Goal: Task Accomplishment & Management: Complete application form

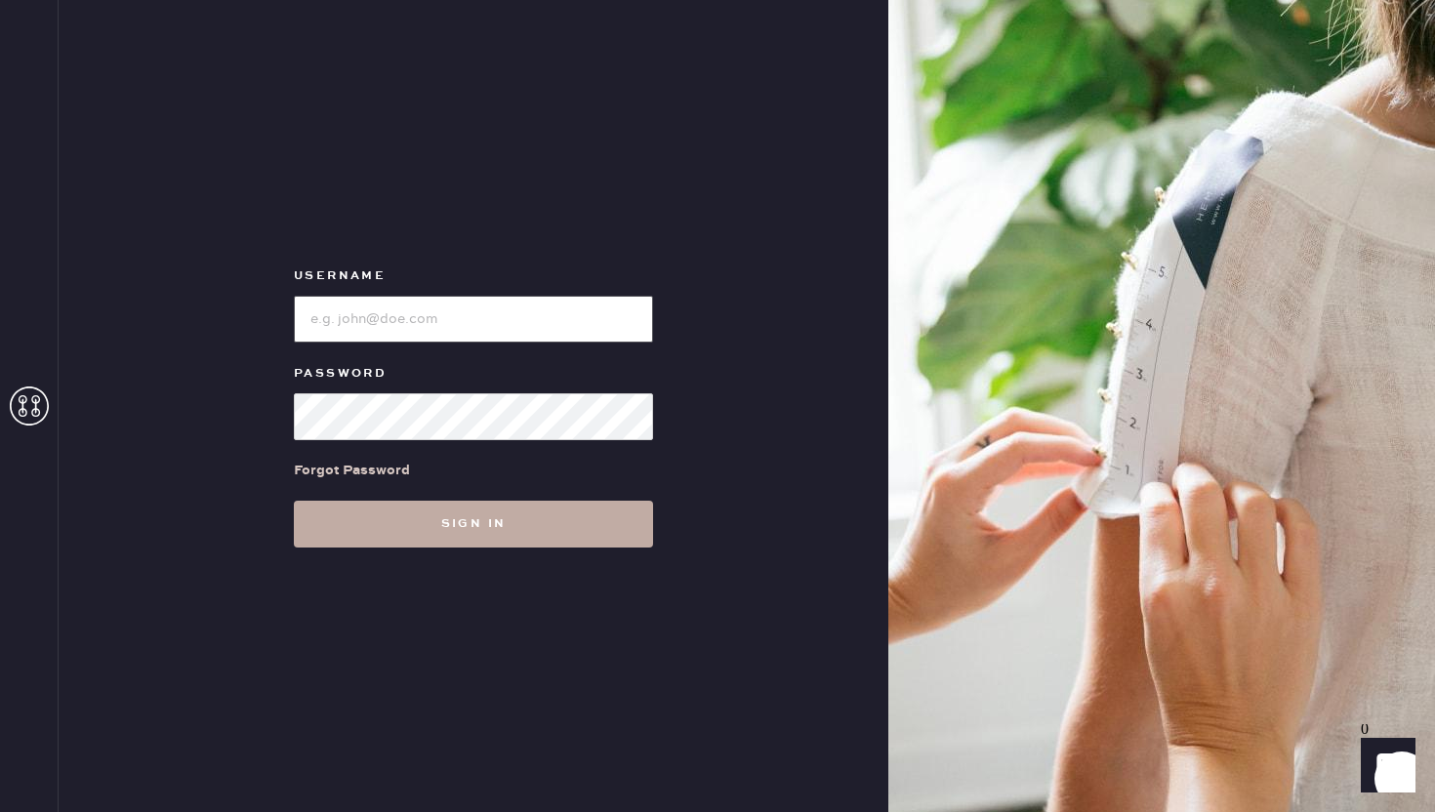
type input "reformationgeorgetown"
click at [499, 523] on button "Sign in" at bounding box center [473, 524] width 359 height 47
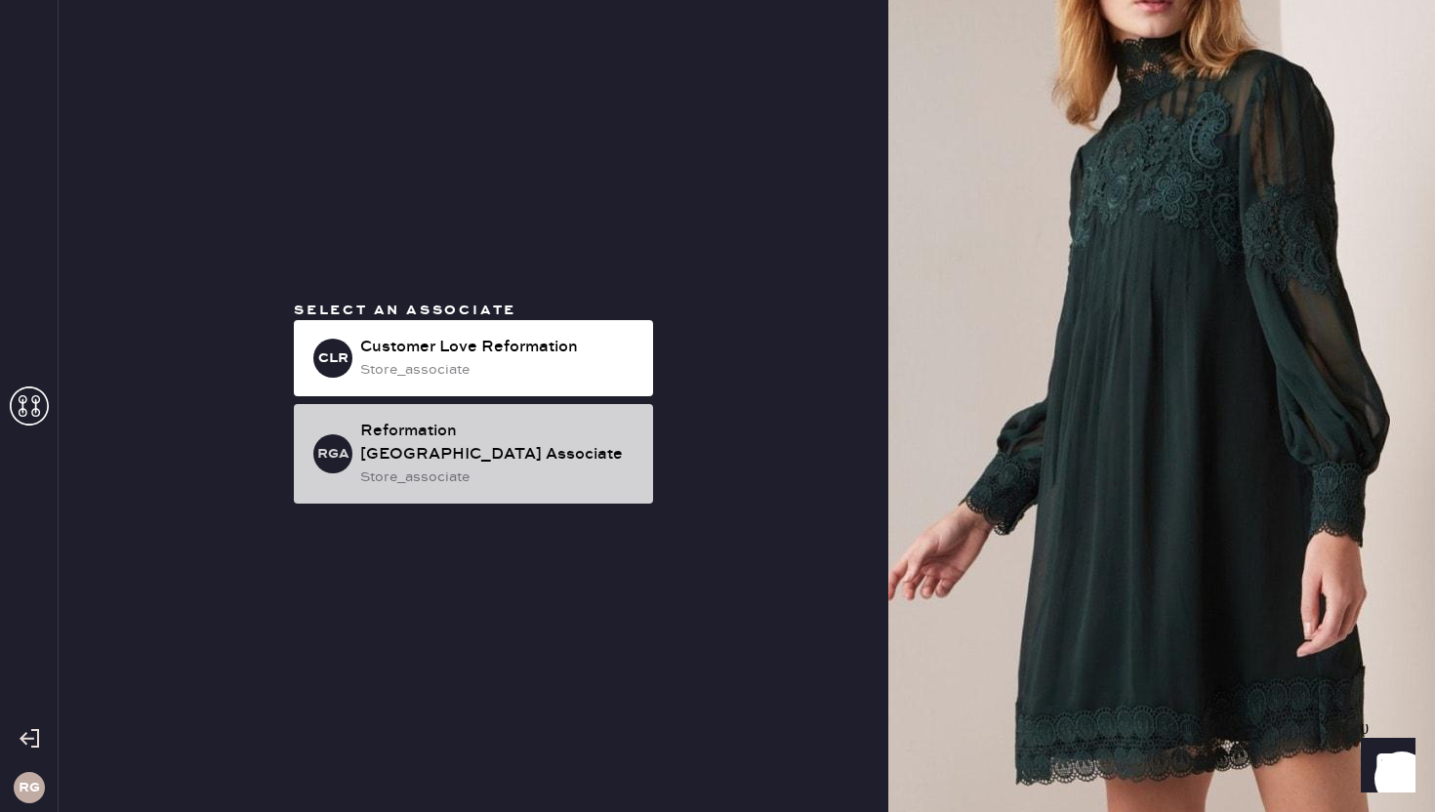
click at [475, 442] on div "Reformation [GEOGRAPHIC_DATA] Associate" at bounding box center [498, 443] width 277 height 47
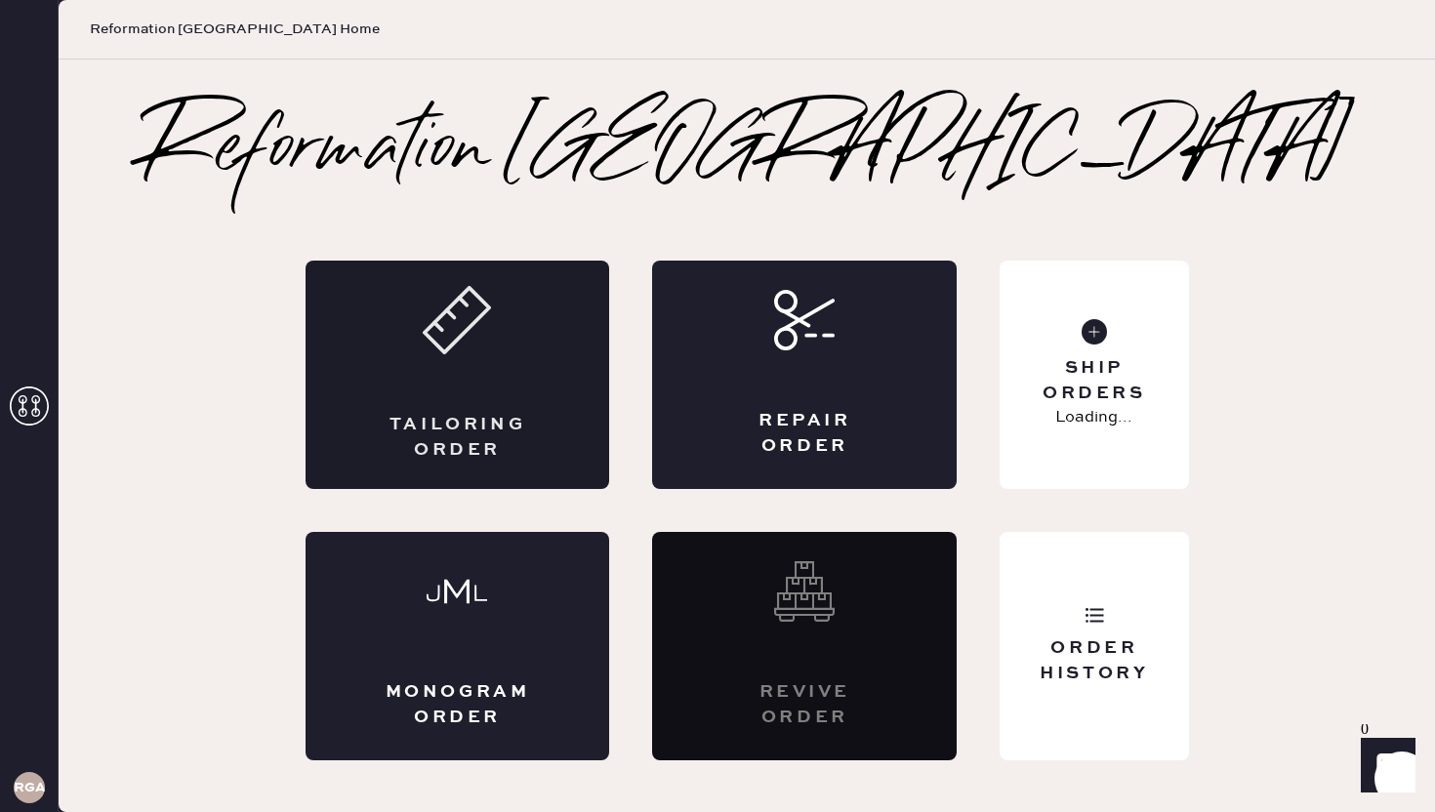
click at [522, 380] on div "Tailoring Order" at bounding box center [458, 375] width 305 height 228
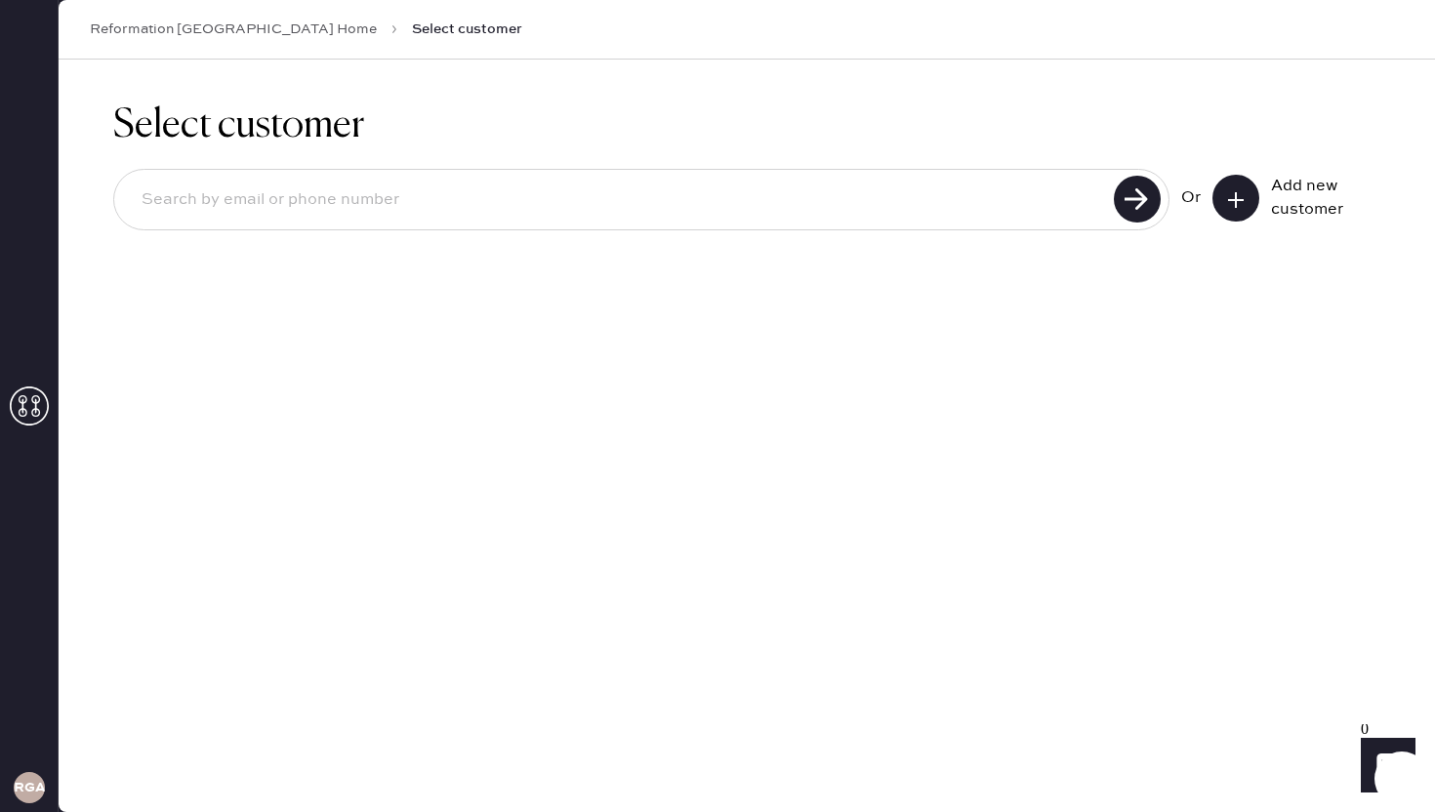
click at [1242, 185] on button at bounding box center [1235, 198] width 47 height 47
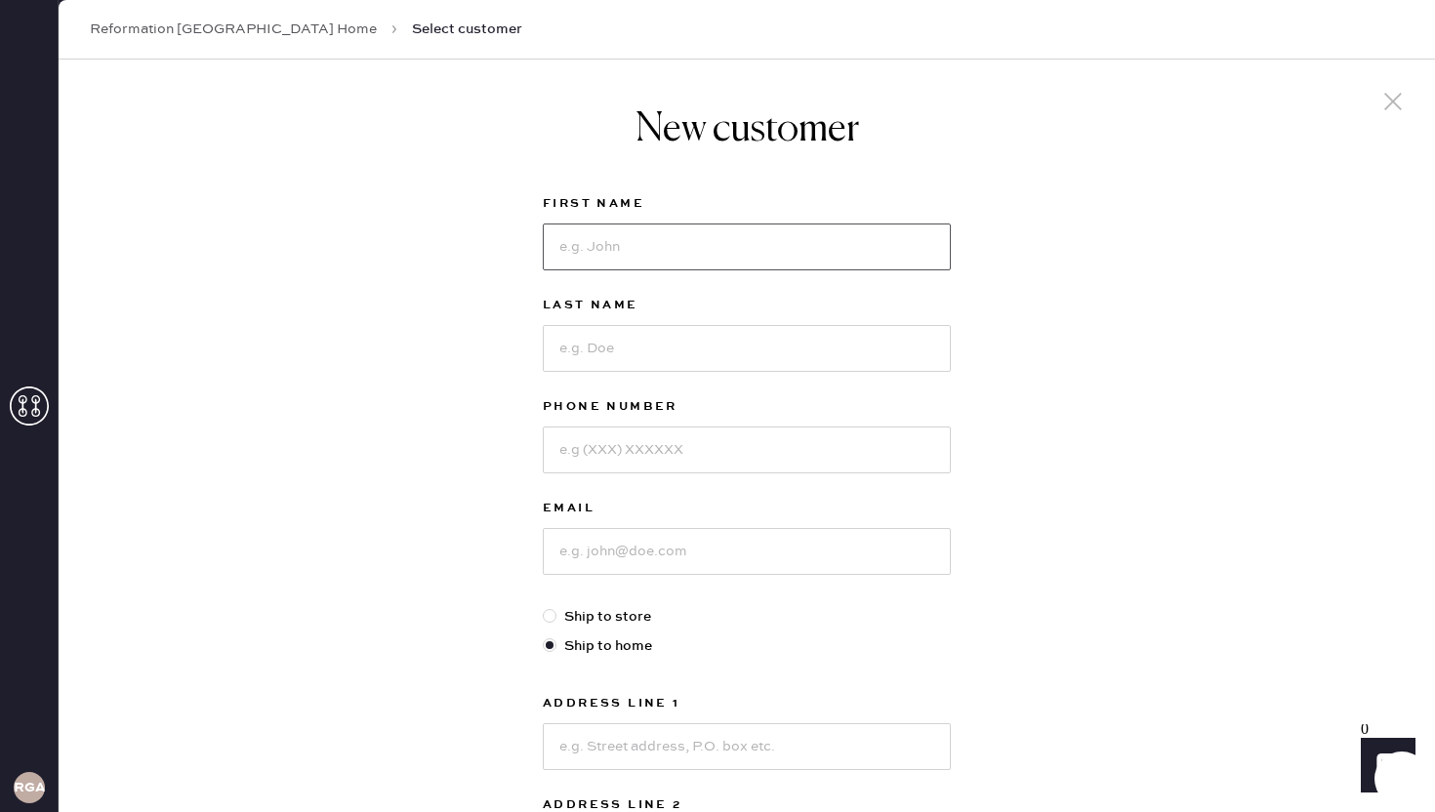
click at [753, 238] on input at bounding box center [747, 247] width 408 height 47
type input "[PERSON_NAME]"
type input "towers"
type input "5599056542"
click at [616, 550] on input at bounding box center [747, 551] width 408 height 47
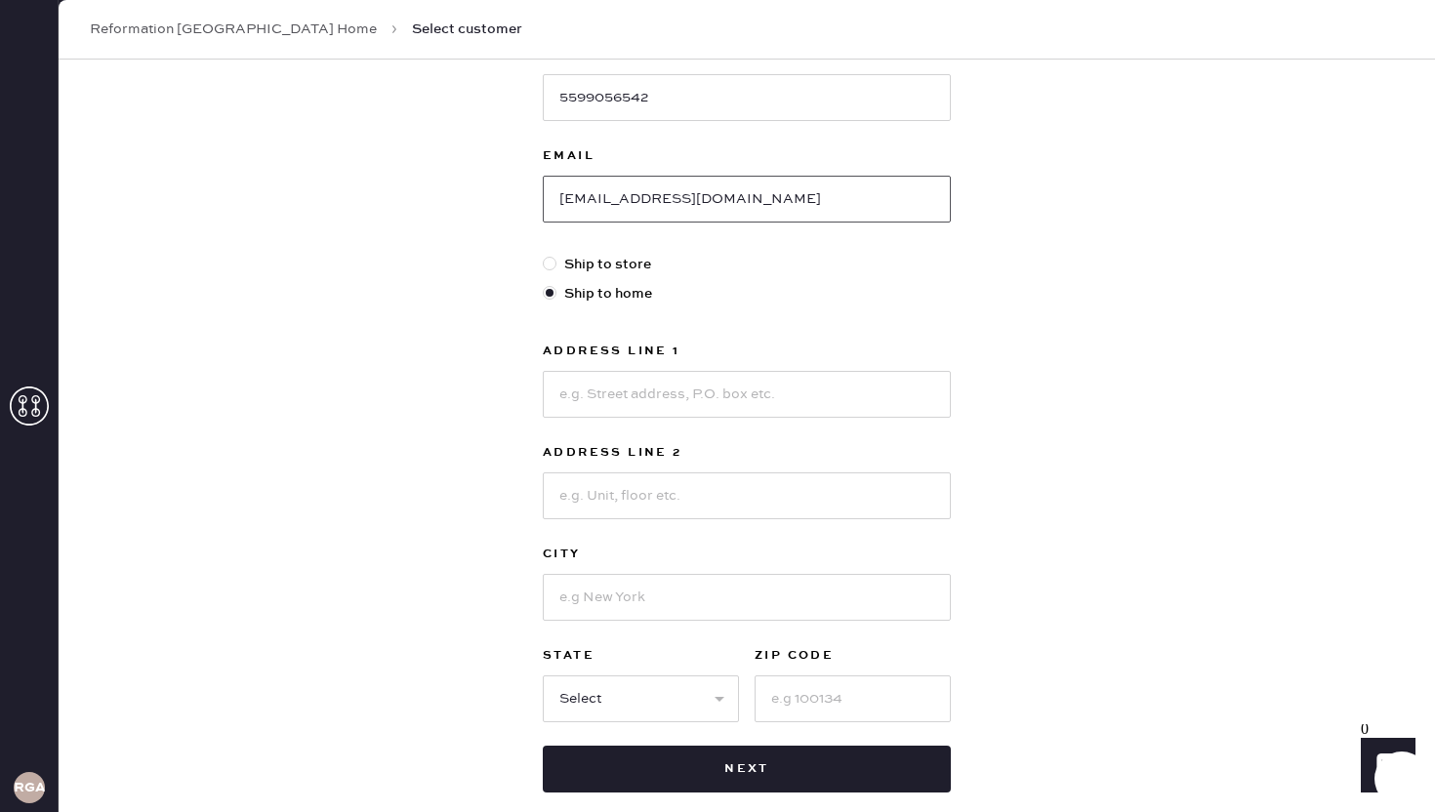
scroll to position [366, 0]
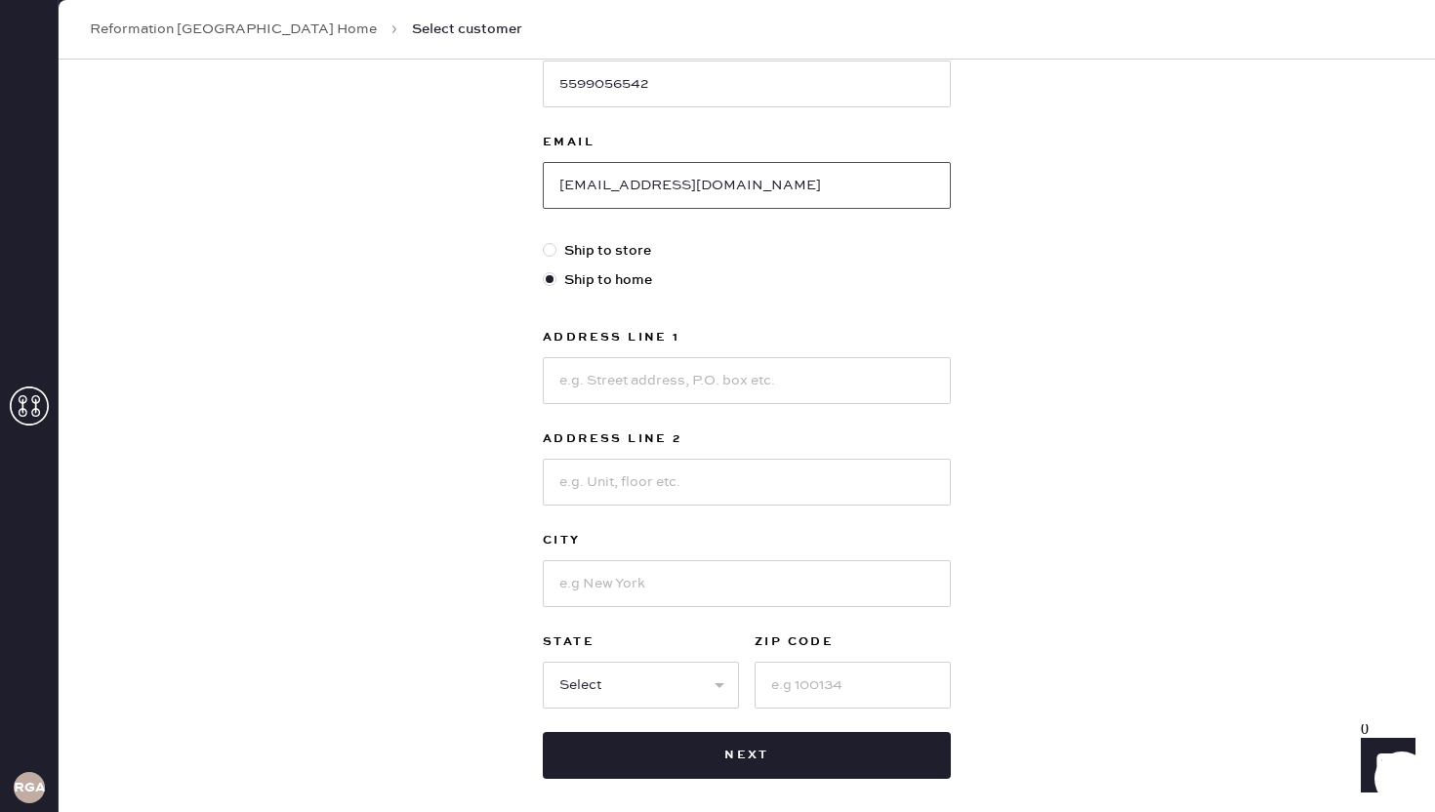
type input "[EMAIL_ADDRESS][DOMAIN_NAME]"
click at [667, 385] on input at bounding box center [747, 380] width 408 height 47
click at [598, 578] on input at bounding box center [747, 583] width 408 height 47
click at [608, 400] on input "1250" at bounding box center [747, 380] width 408 height 47
click at [639, 479] on input at bounding box center [747, 482] width 408 height 47
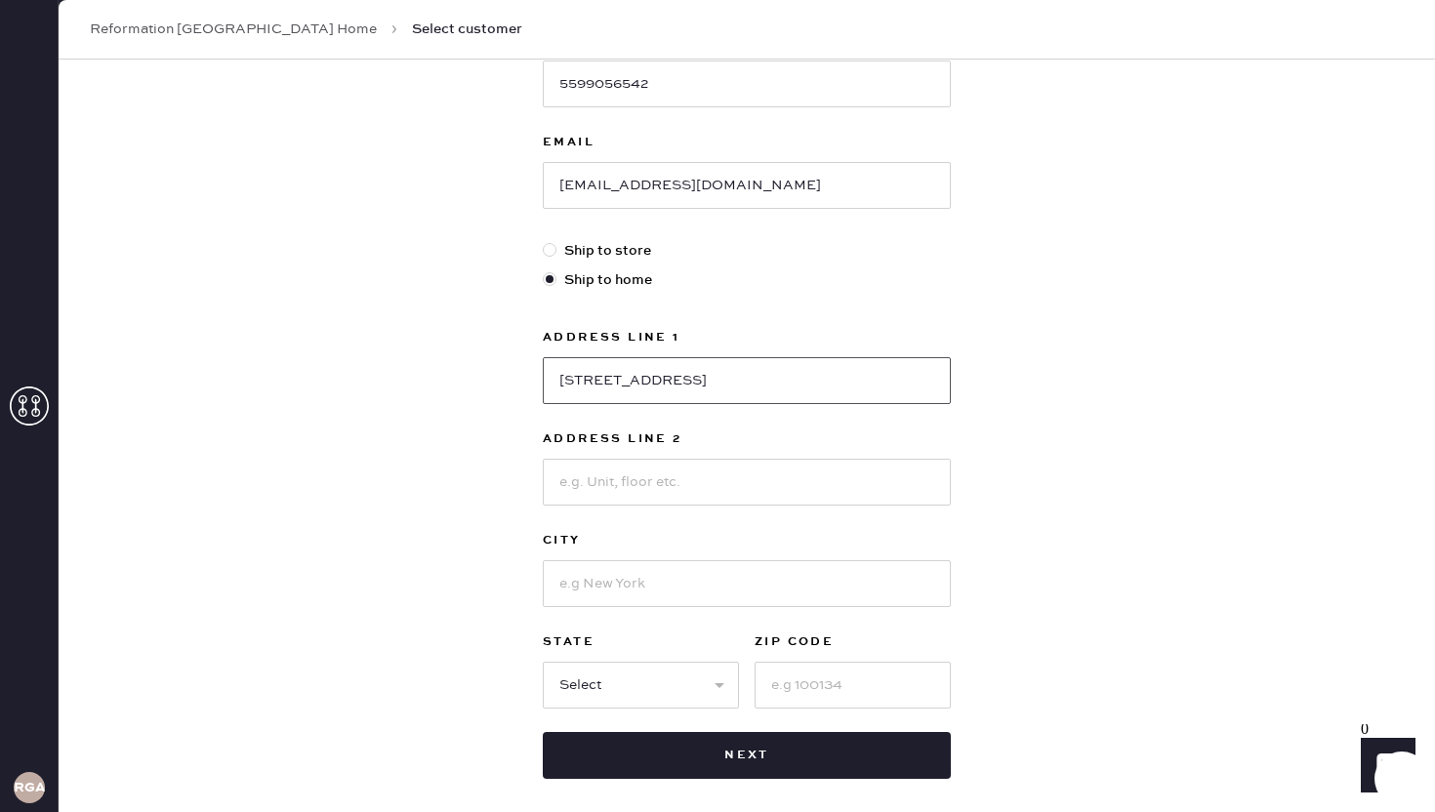
drag, startPoint x: 734, startPoint y: 389, endPoint x: 677, endPoint y: 384, distance: 57.8
click at [677, 384] on input "[STREET_ADDRESS]" at bounding box center [747, 380] width 408 height 47
type input "[STREET_ADDRESS]"
click at [645, 477] on input at bounding box center [747, 482] width 408 height 47
type input "#4121"
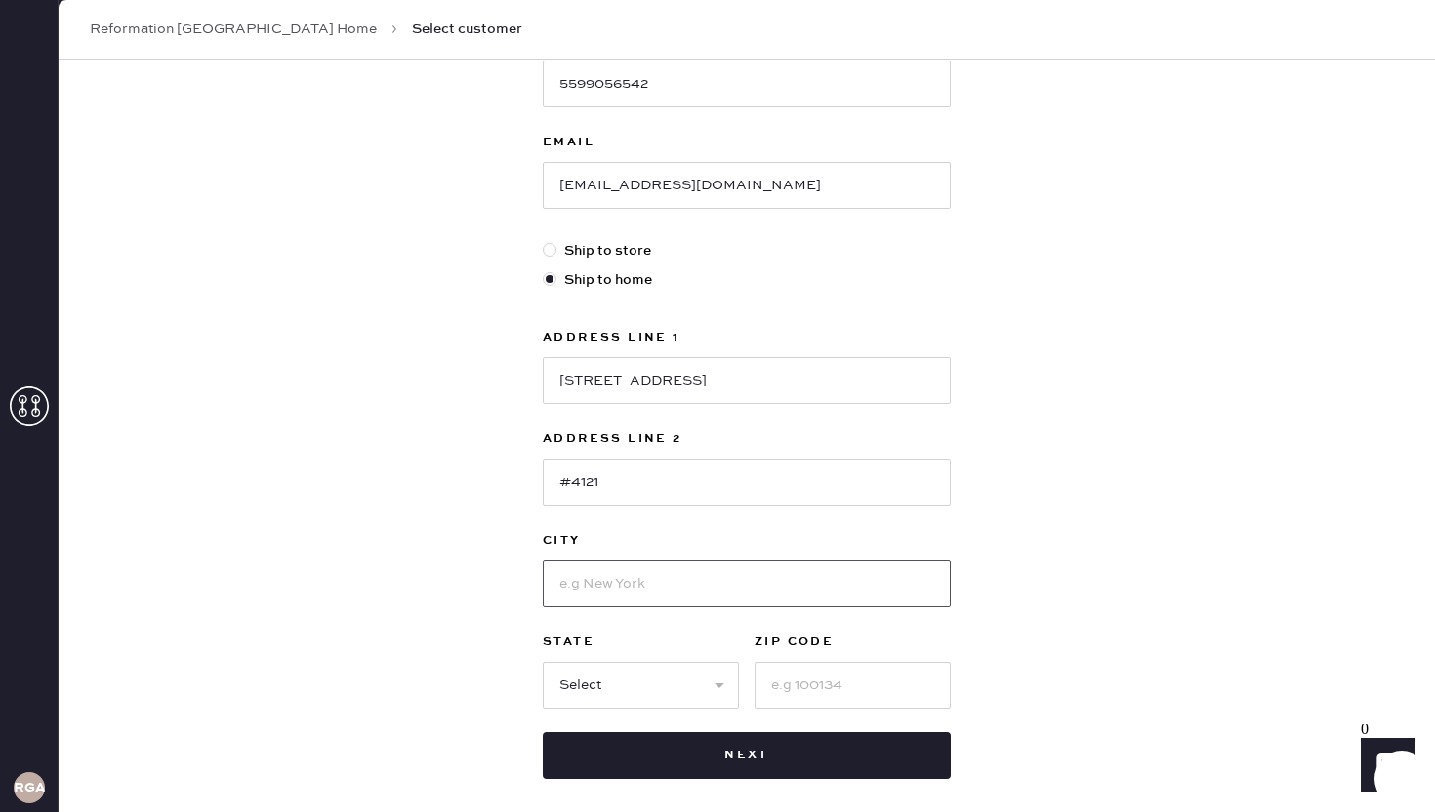
click at [615, 596] on input at bounding box center [747, 583] width 408 height 47
type input "[GEOGRAPHIC_DATA]"
click at [575, 672] on select "Select AK AL AR AZ CA CO CT [GEOGRAPHIC_DATA] DE FL [GEOGRAPHIC_DATA] HI [GEOGR…" at bounding box center [641, 685] width 196 height 47
select select "VA"
click at [800, 693] on input at bounding box center [853, 685] width 196 height 47
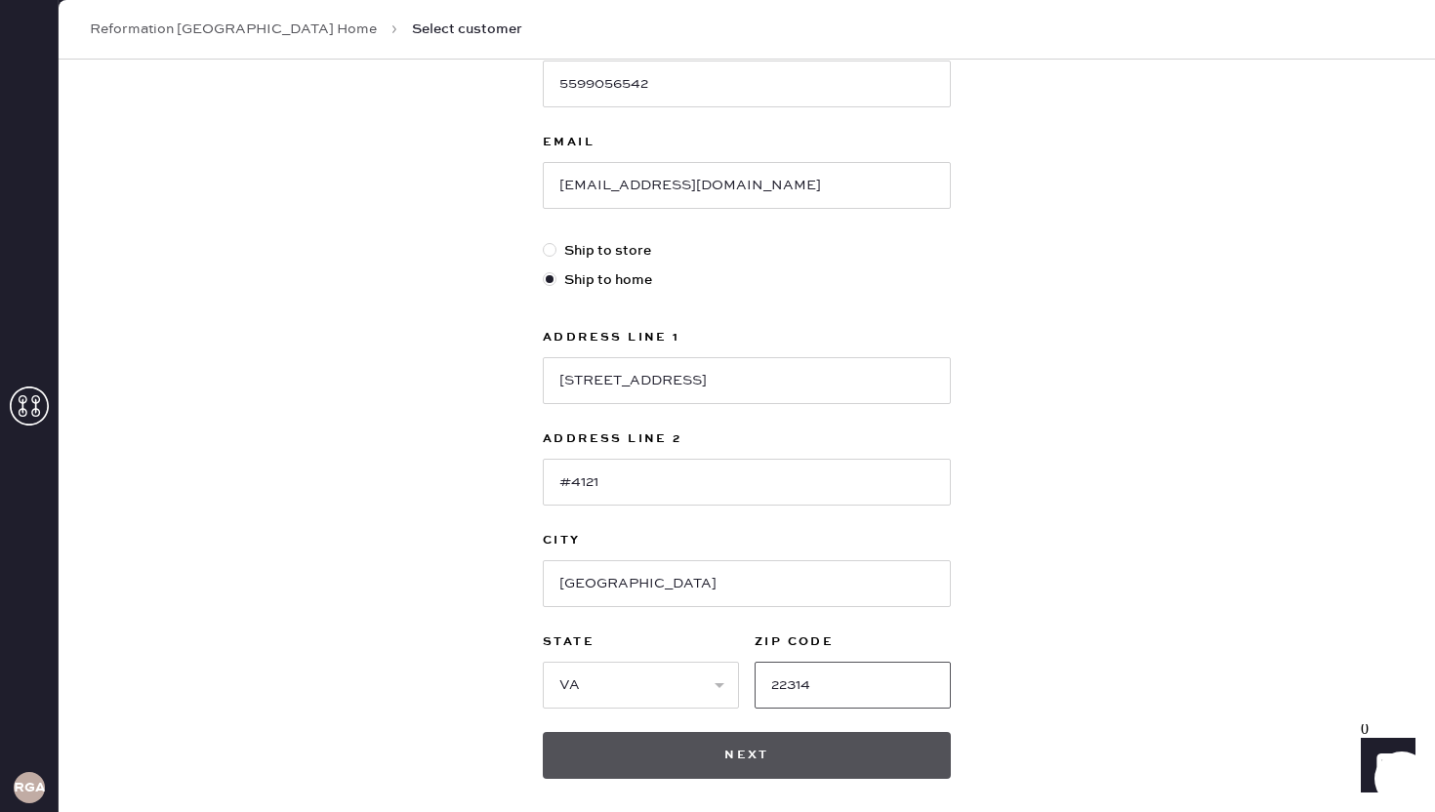
type input "22314"
click at [726, 740] on button "Next" at bounding box center [747, 755] width 408 height 47
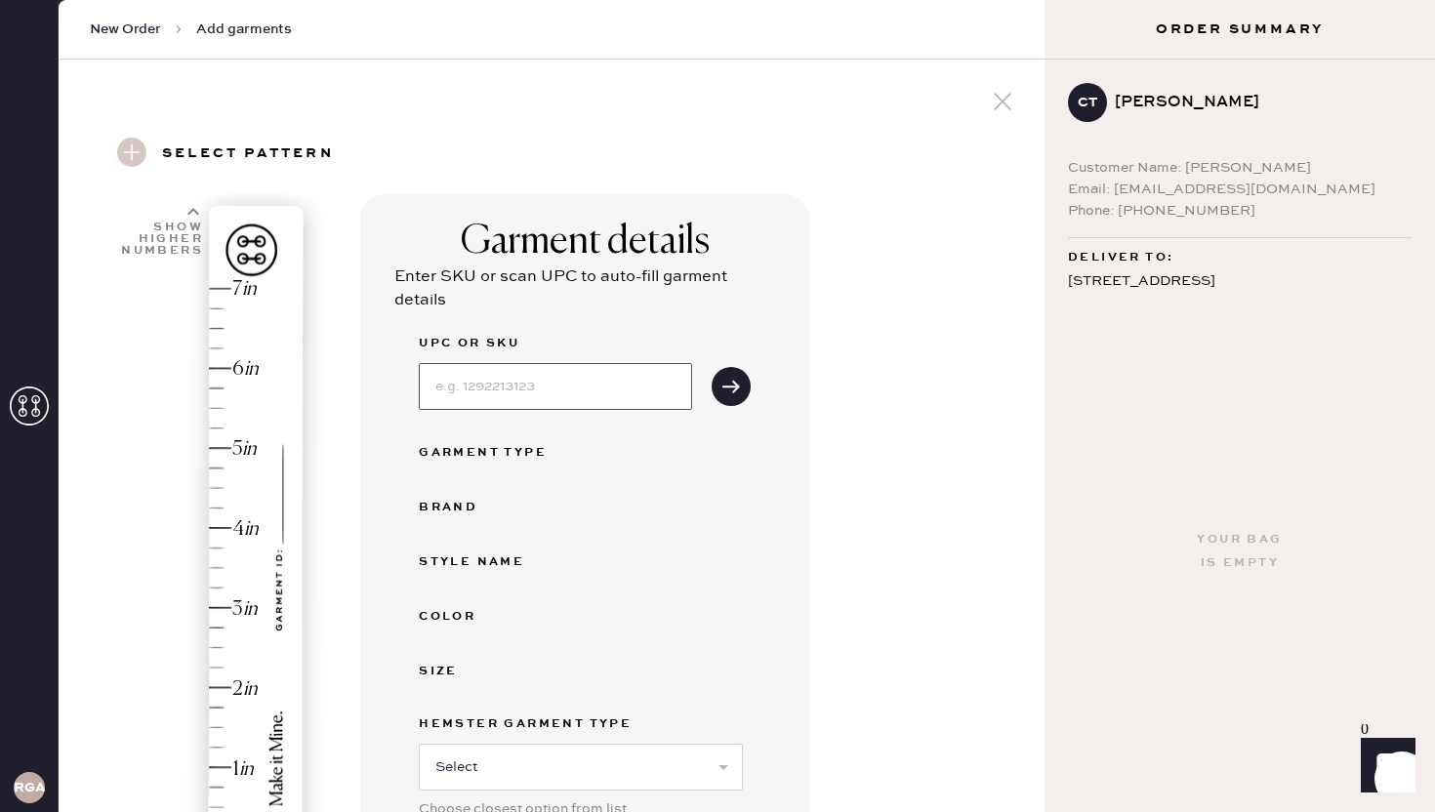
click at [544, 376] on input at bounding box center [555, 386] width 273 height 47
type input "1313451RCL024"
click at [726, 391] on icon "submit" at bounding box center [731, 387] width 20 height 20
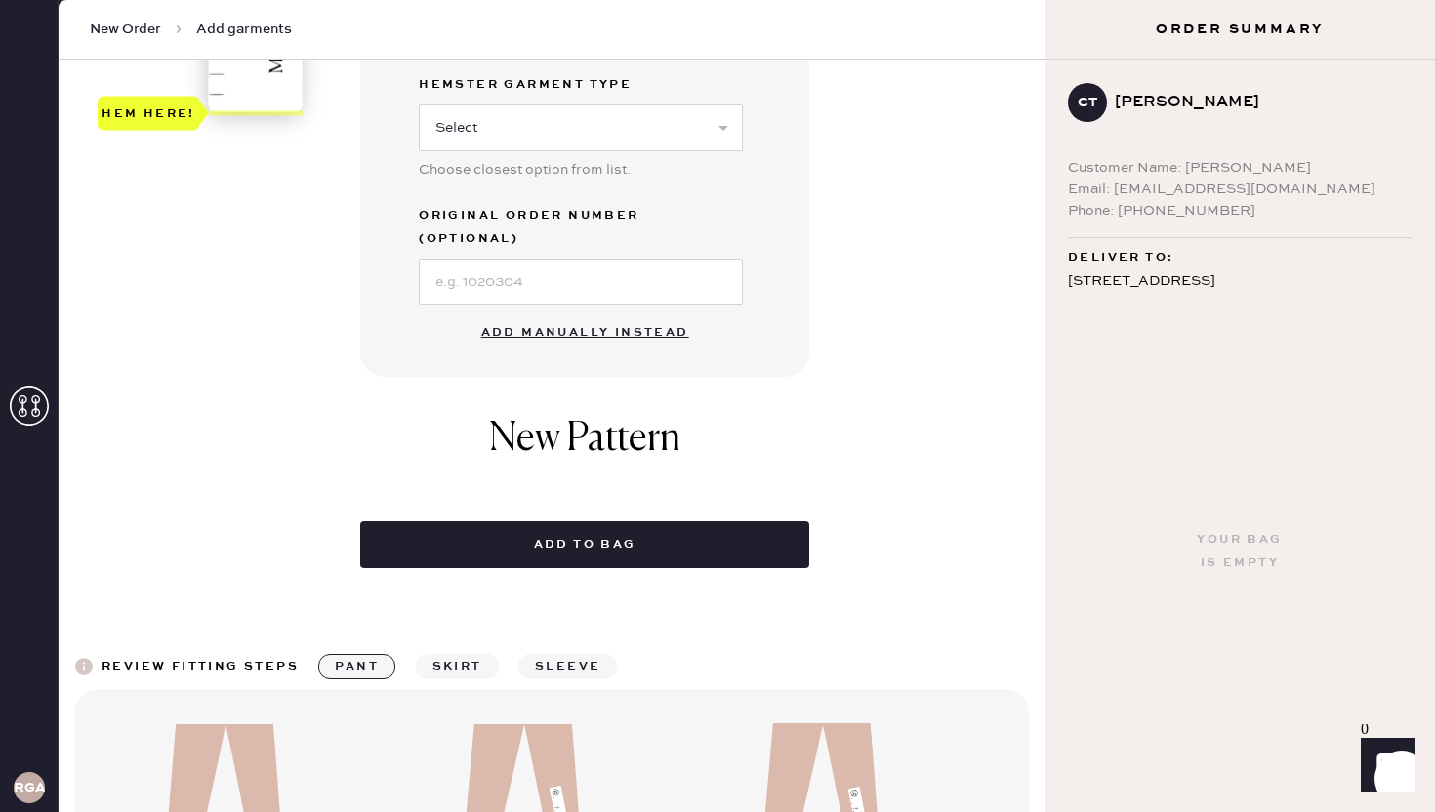
click at [614, 313] on button "Add manually instead" at bounding box center [585, 332] width 231 height 39
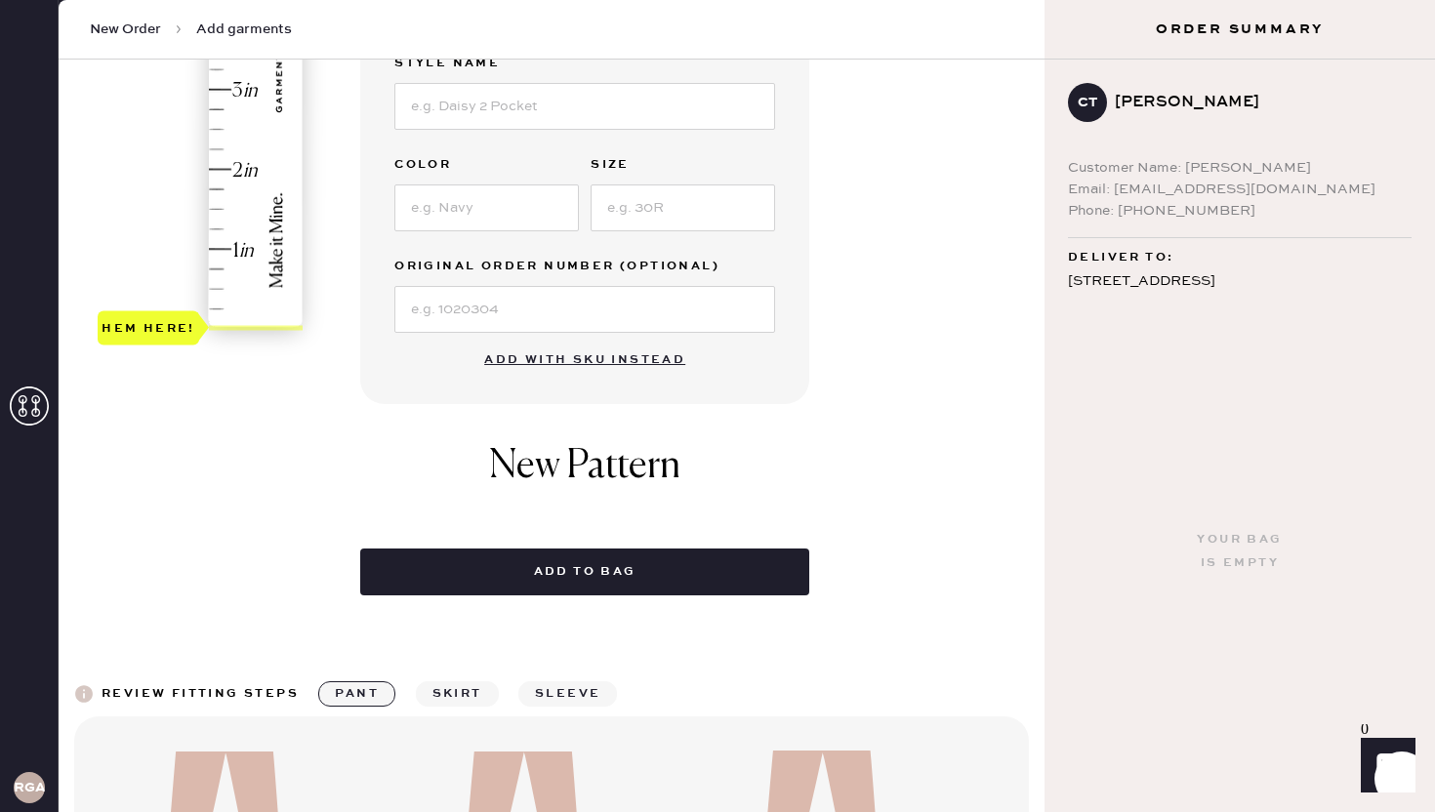
scroll to position [351, 0]
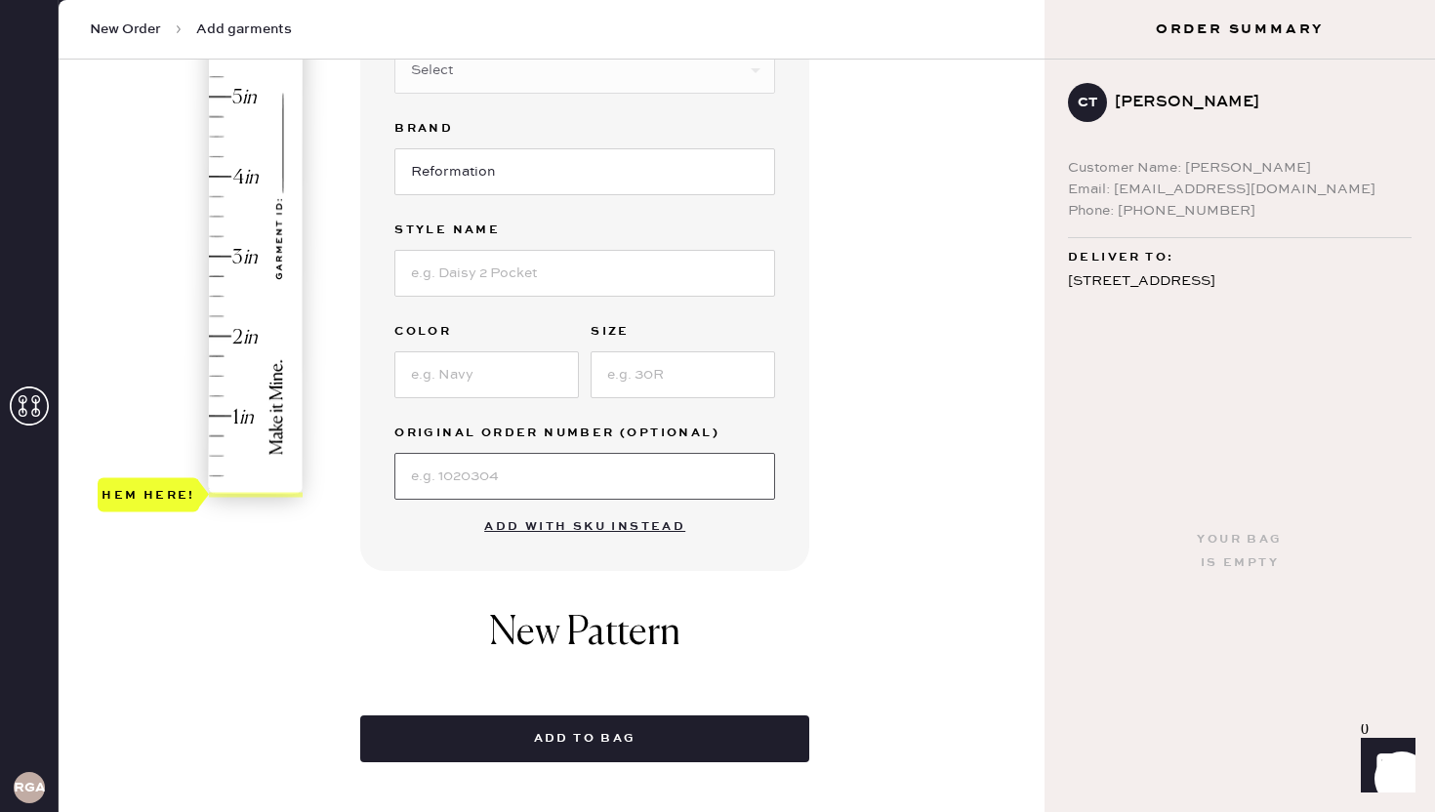
click at [449, 472] on input at bounding box center [584, 476] width 381 height 47
click at [423, 476] on input "S98231" at bounding box center [584, 476] width 381 height 47
click at [503, 477] on input "S298231" at bounding box center [584, 476] width 381 height 47
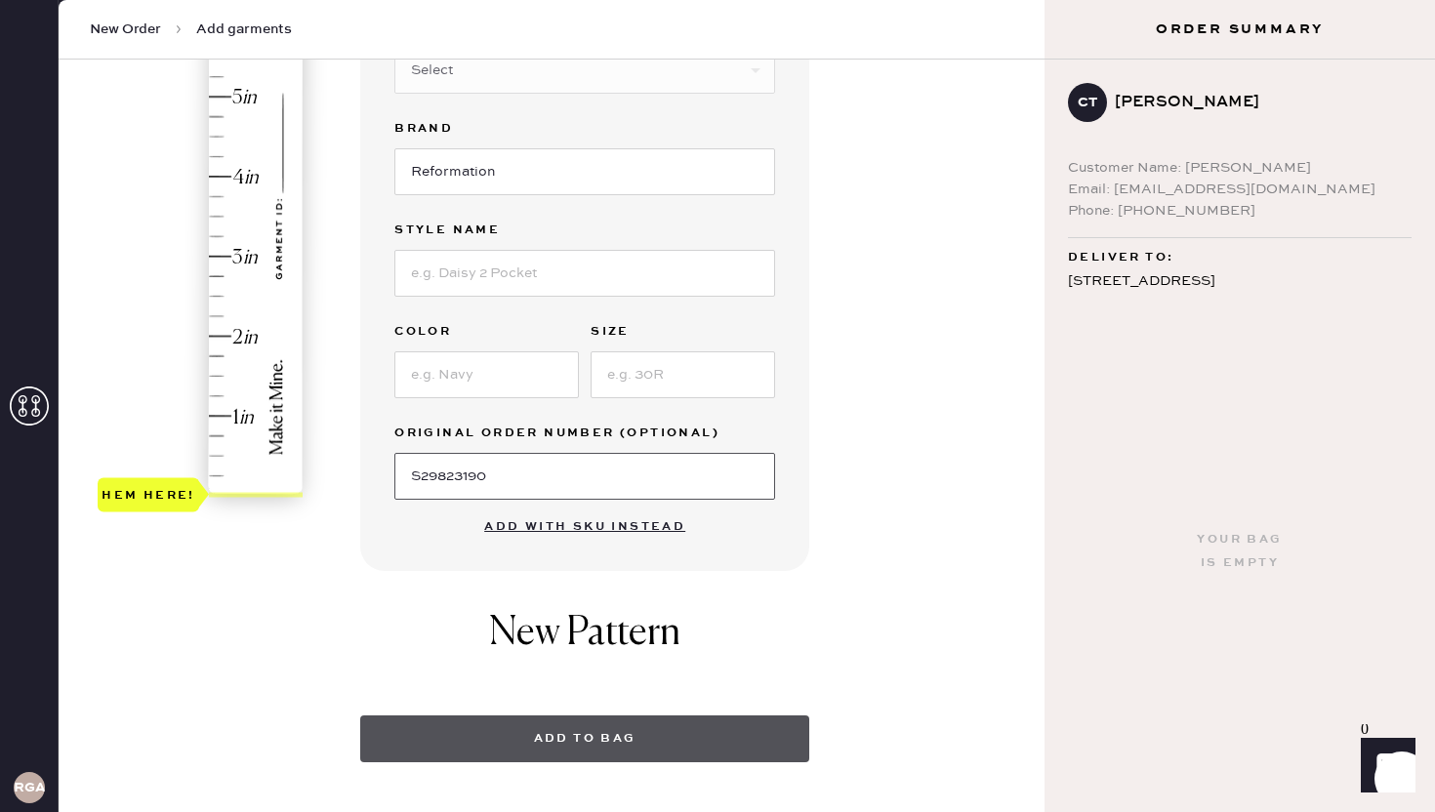
type input "S29823190"
click at [540, 733] on button "Add to bag" at bounding box center [584, 739] width 449 height 47
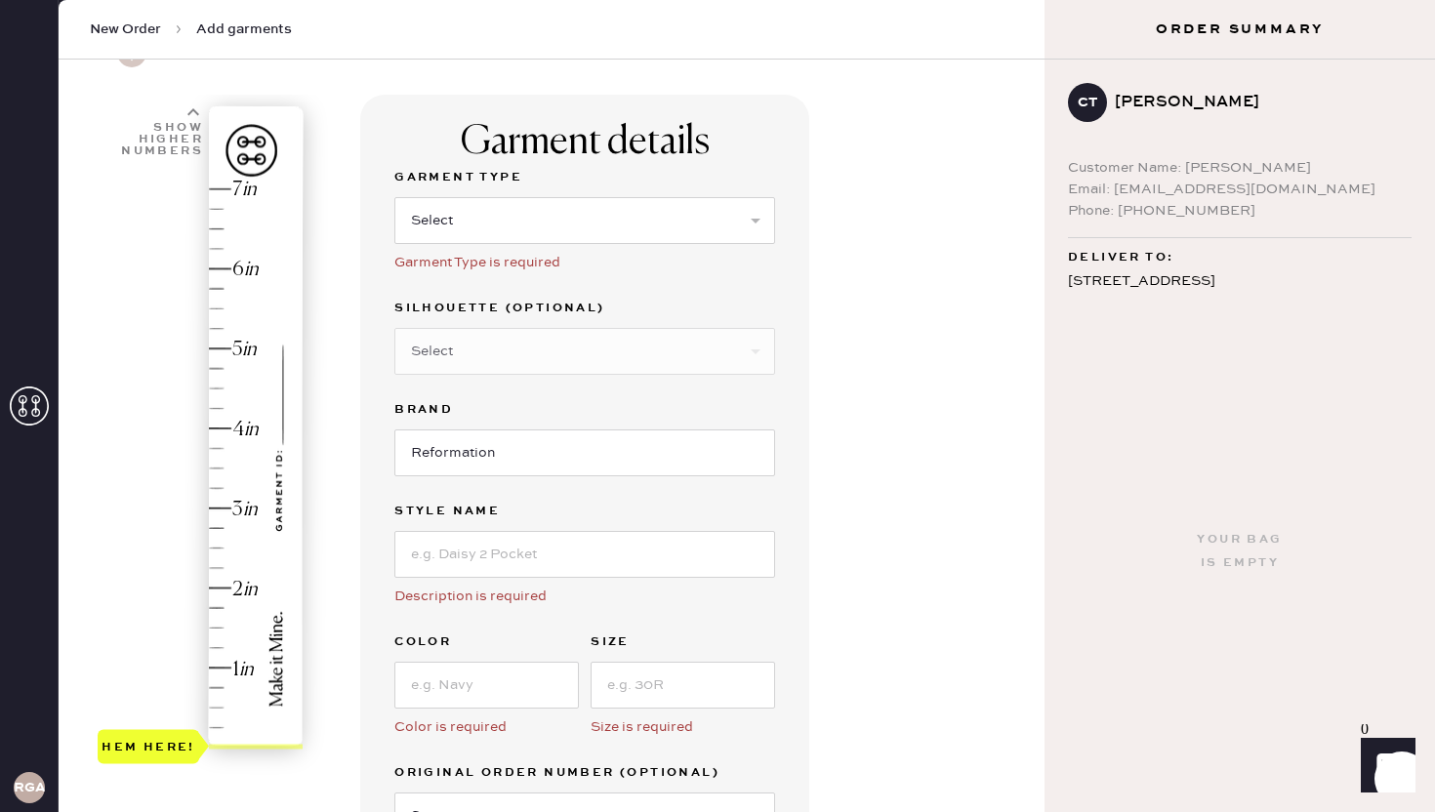
scroll to position [90, 0]
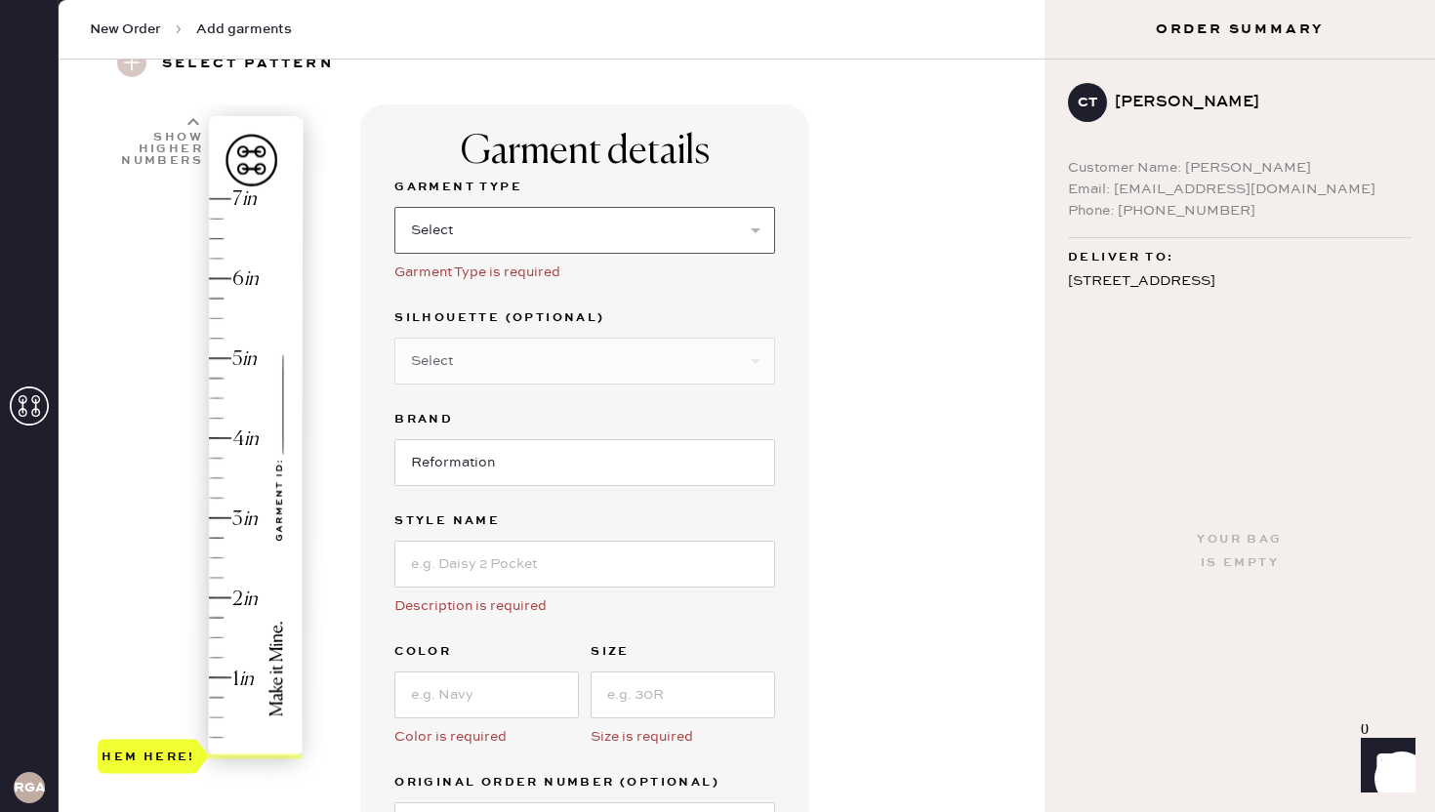
click at [615, 234] on select "Select Basic Skirt Jeans Leggings Pants Shorts Basic Sleeved Dress Basic Sleeve…" at bounding box center [584, 230] width 381 height 47
select select "2"
click at [608, 369] on select "Select Shorts Cropped Flare Boot Cut Straight Skinny Other" at bounding box center [584, 361] width 381 height 47
select select "other"
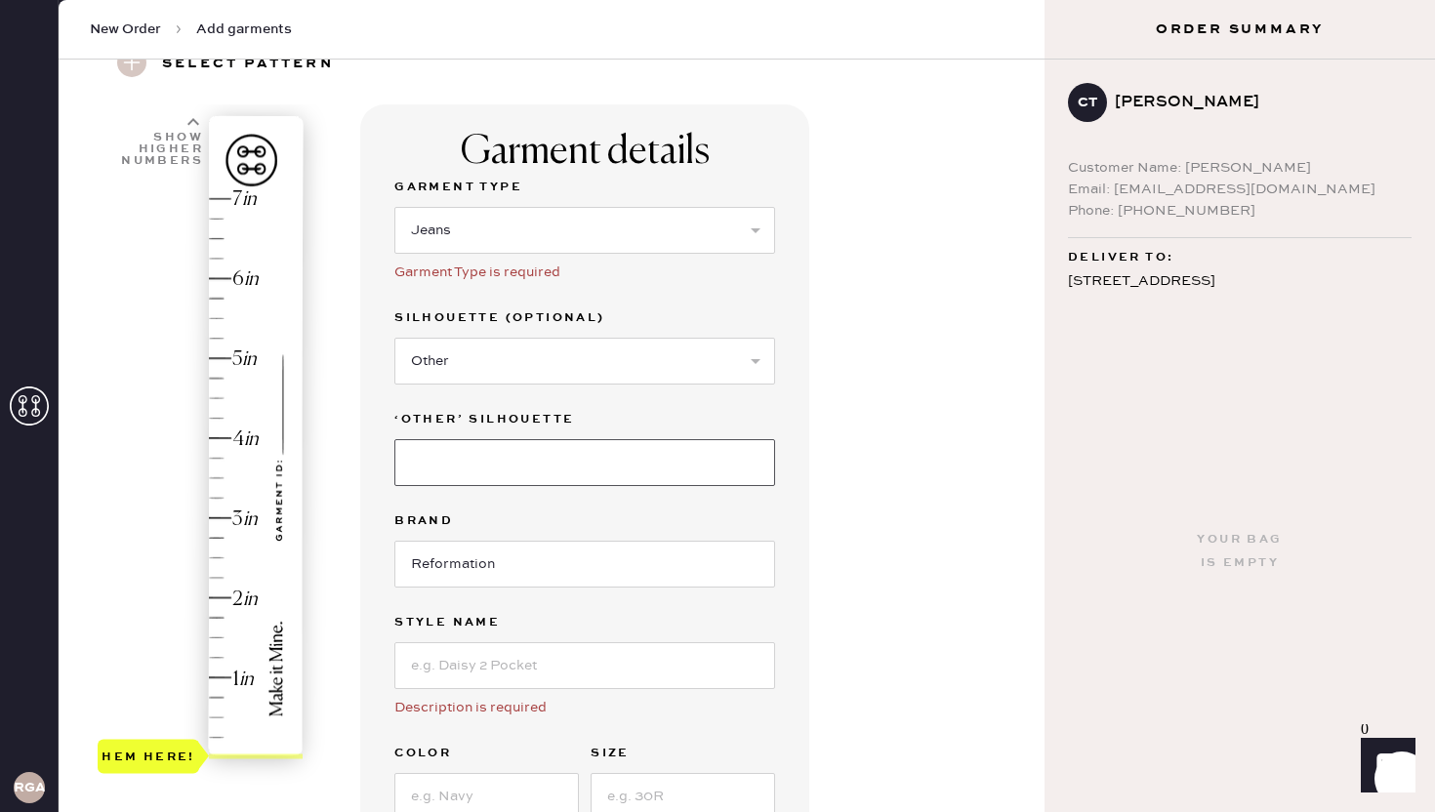
click at [554, 472] on input at bounding box center [584, 462] width 381 height 47
type input "Wide Leg"
click at [513, 653] on input at bounding box center [584, 665] width 381 height 47
type input "[PERSON_NAME] Rise Slouchy Wide Leg Jeans"
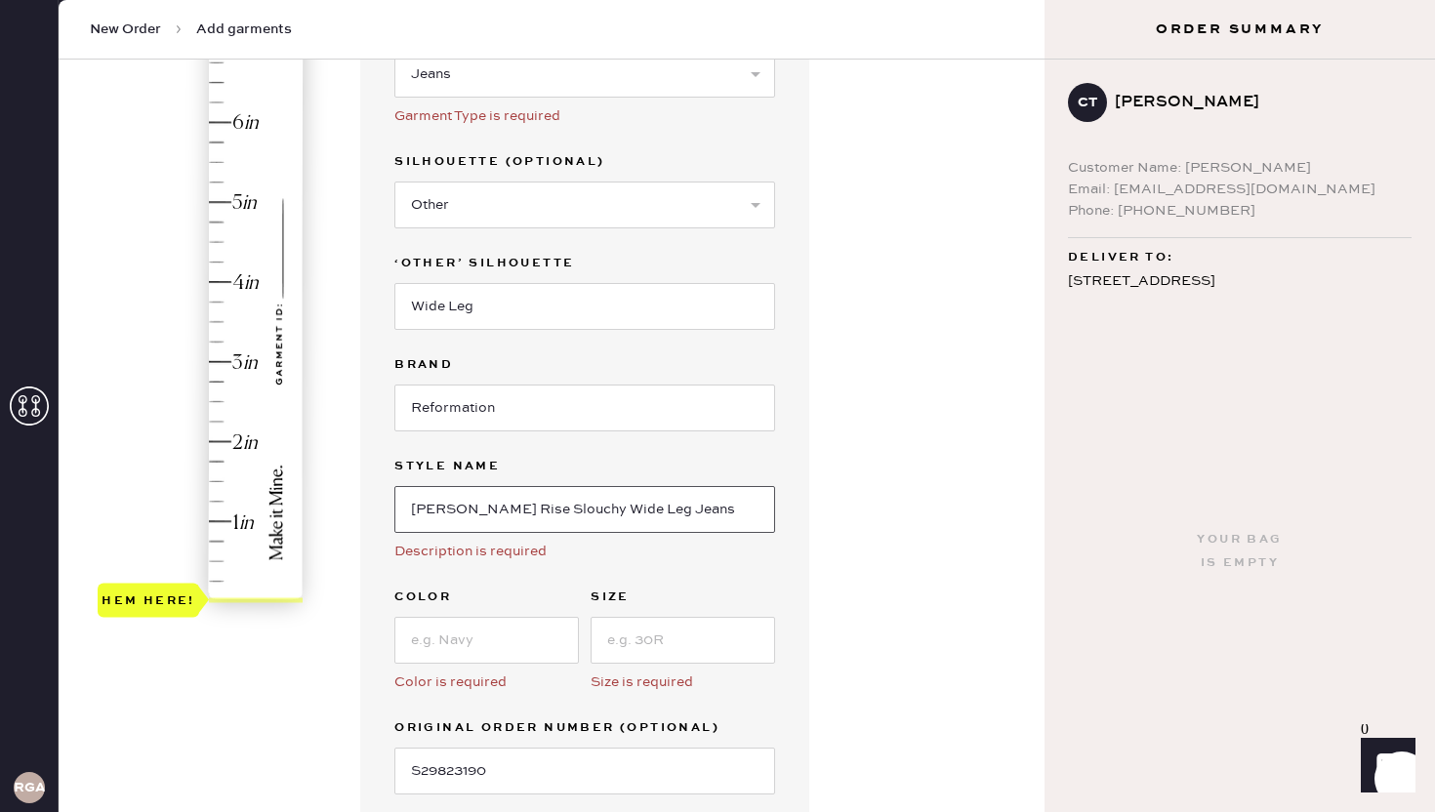
scroll to position [284, 0]
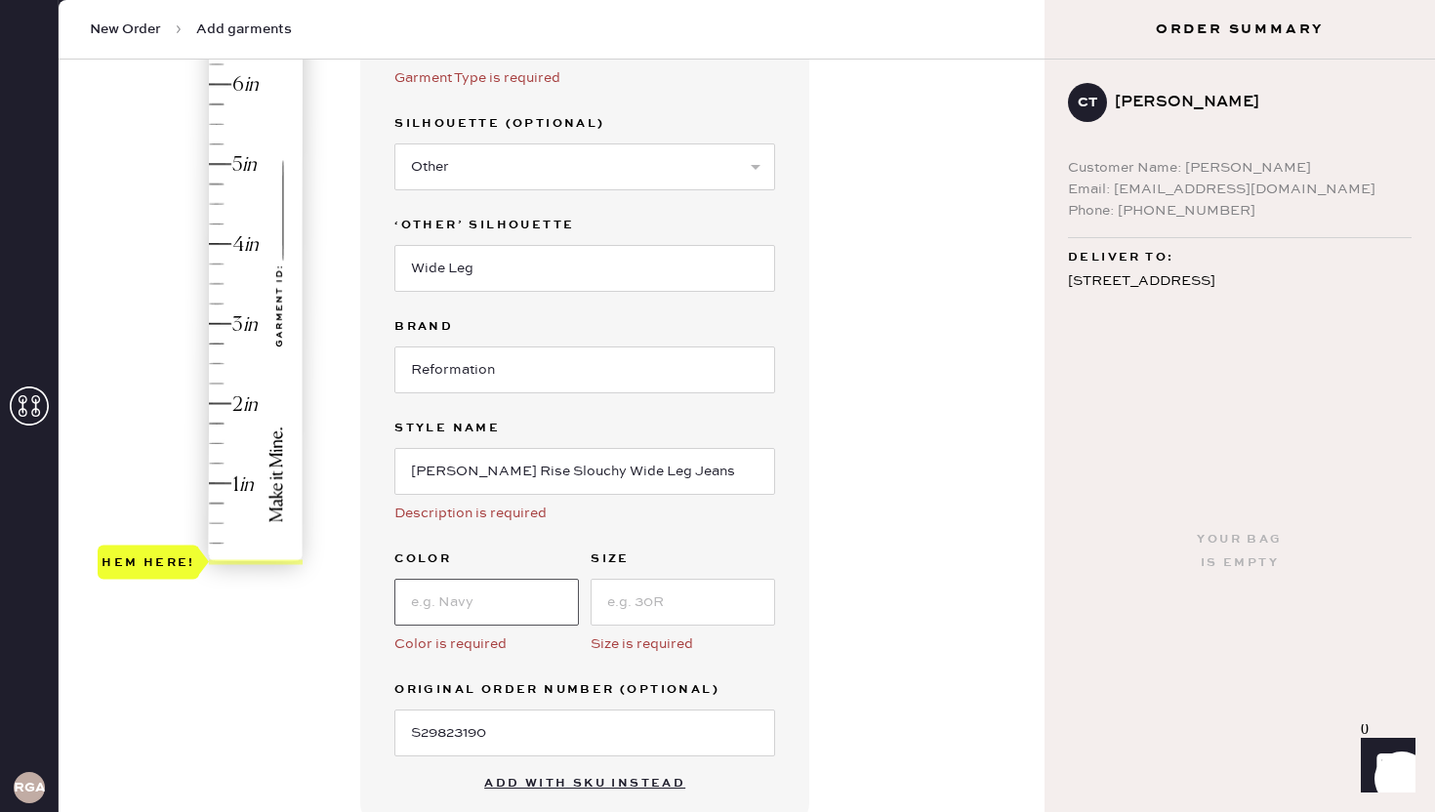
click at [477, 612] on input at bounding box center [486, 602] width 185 height 47
type input "[PERSON_NAME]"
click at [629, 595] on input at bounding box center [683, 602] width 185 height 47
type input "24"
type input "4.25"
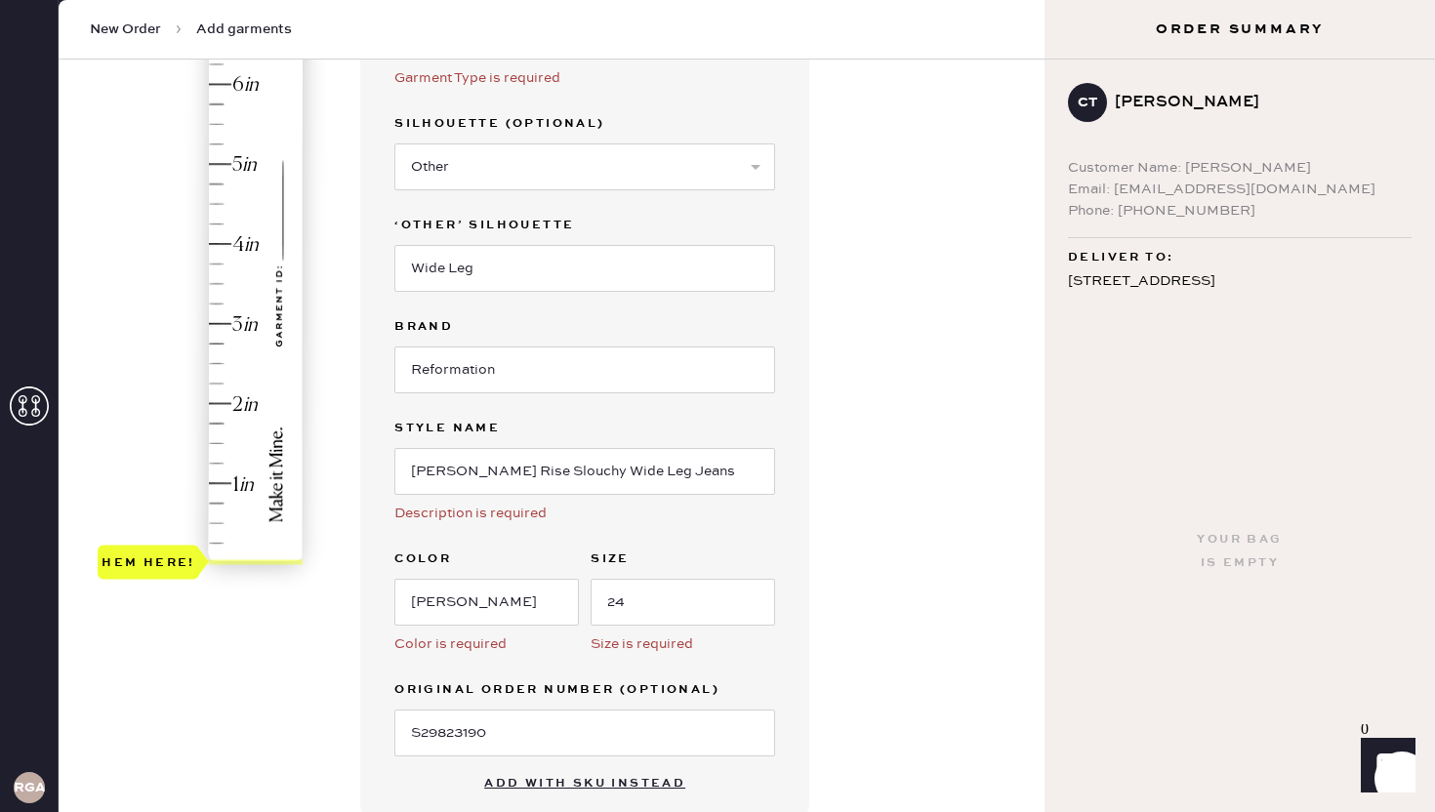
click at [218, 225] on div "Hem here!" at bounding box center [202, 284] width 208 height 576
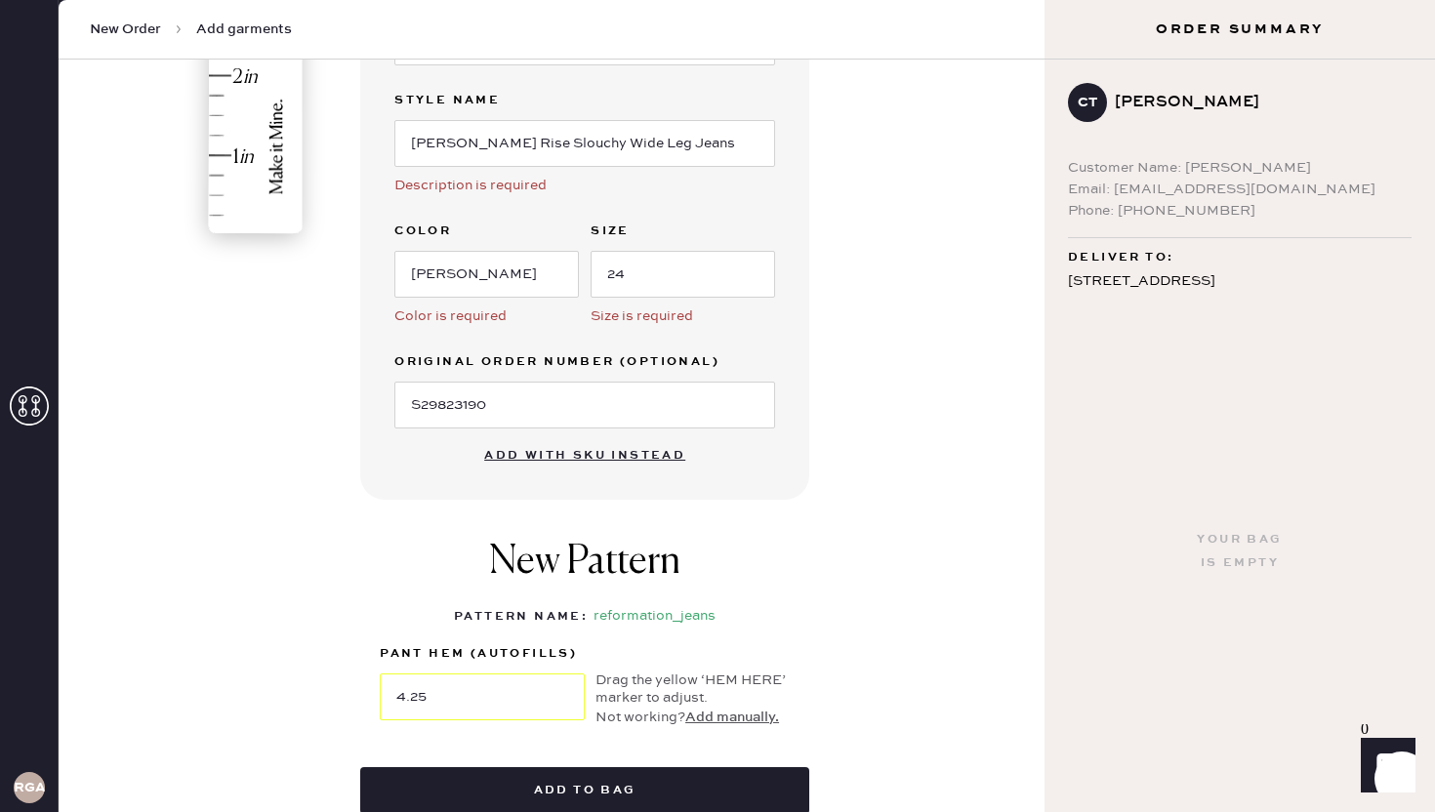
scroll to position [709, 0]
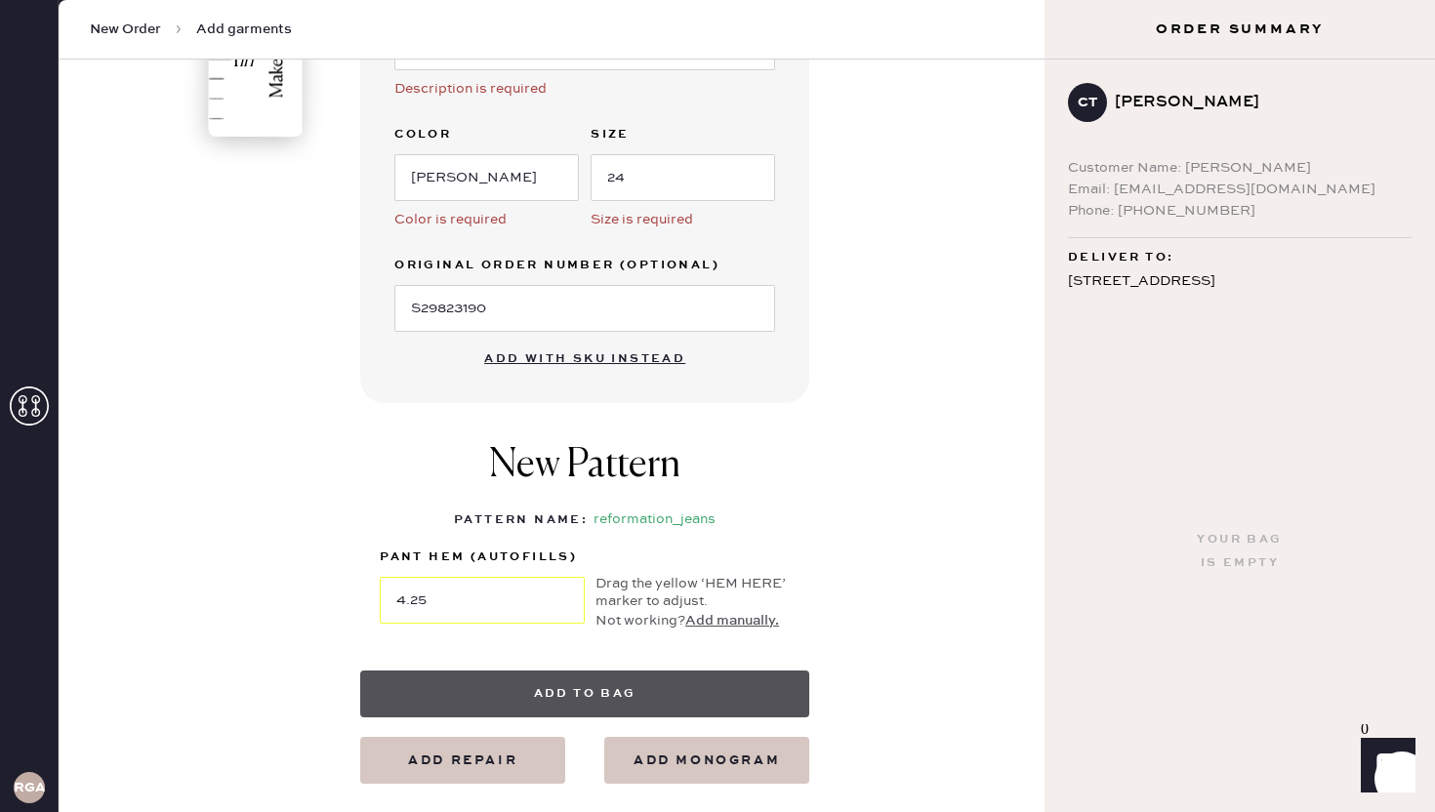
click at [679, 690] on button "Add to bag" at bounding box center [584, 694] width 449 height 47
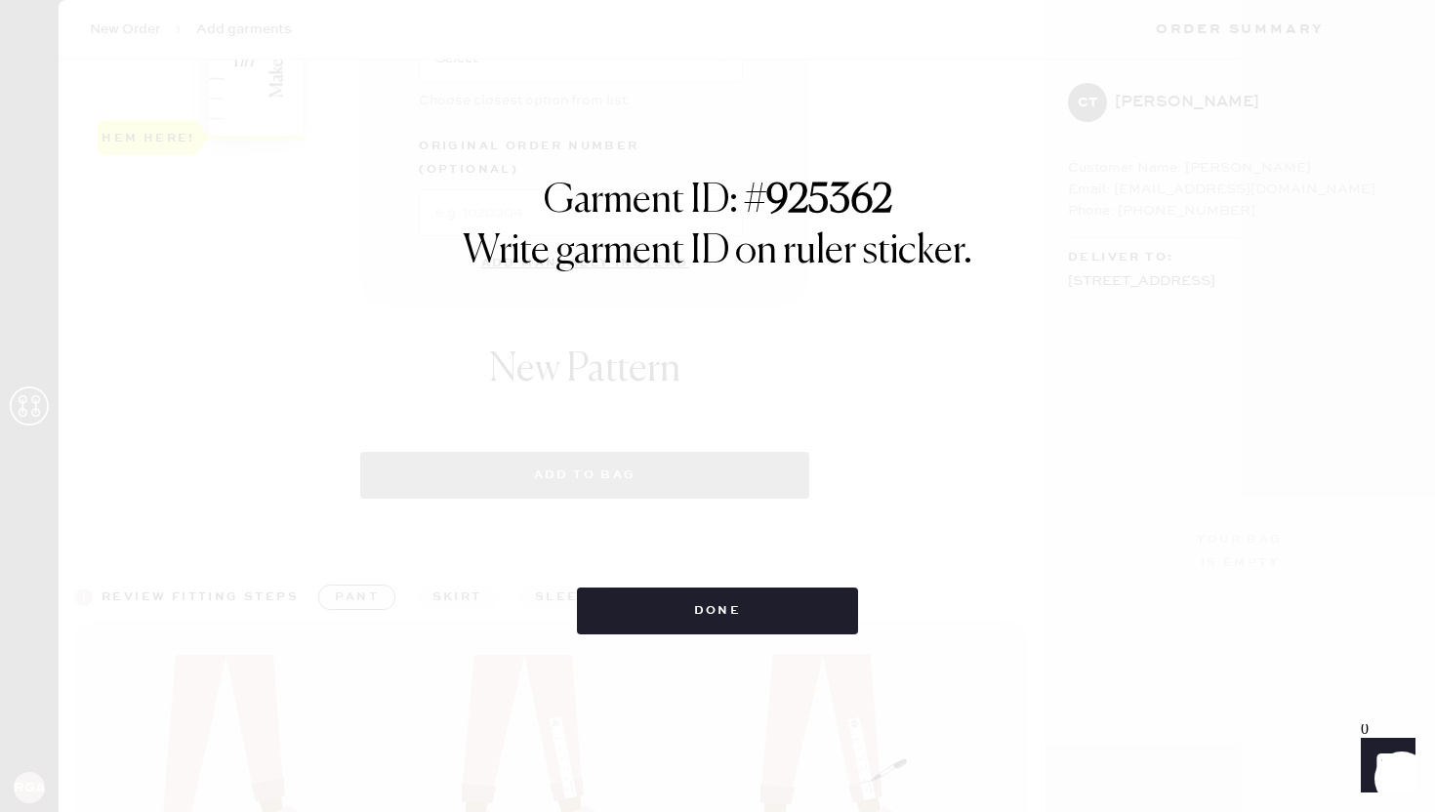
select select "2"
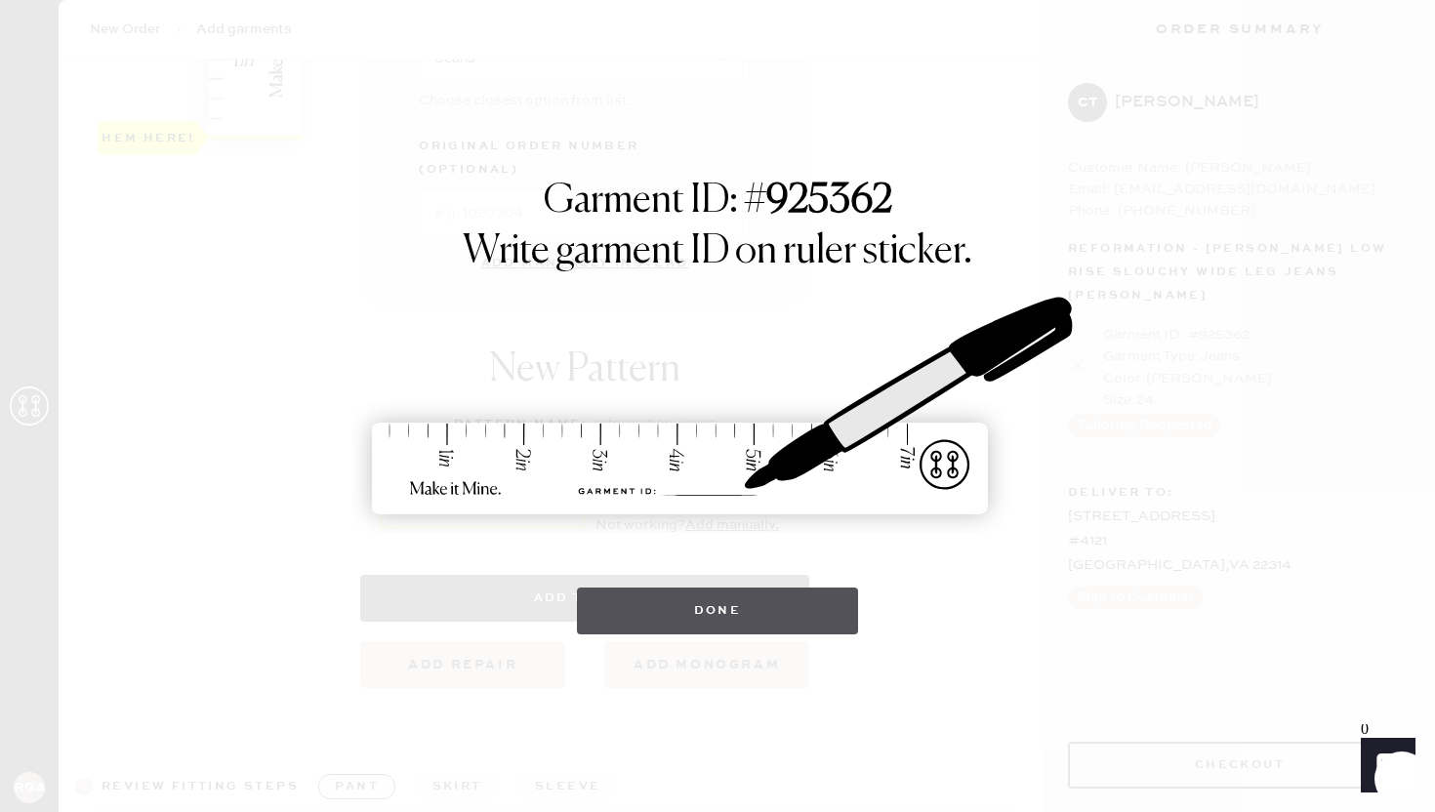
click at [796, 600] on button "Done" at bounding box center [718, 611] width 282 height 47
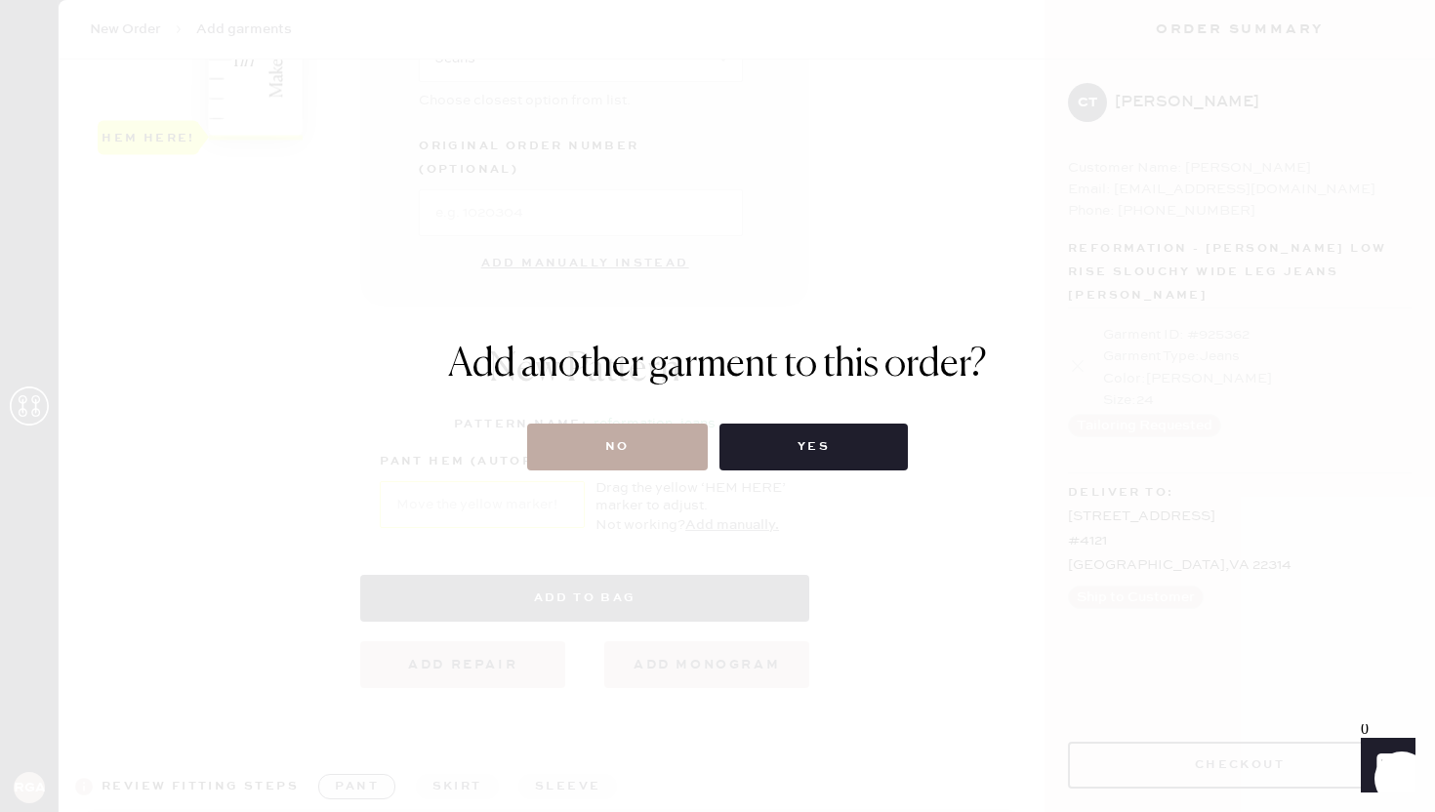
click at [647, 449] on button "No" at bounding box center [617, 447] width 181 height 47
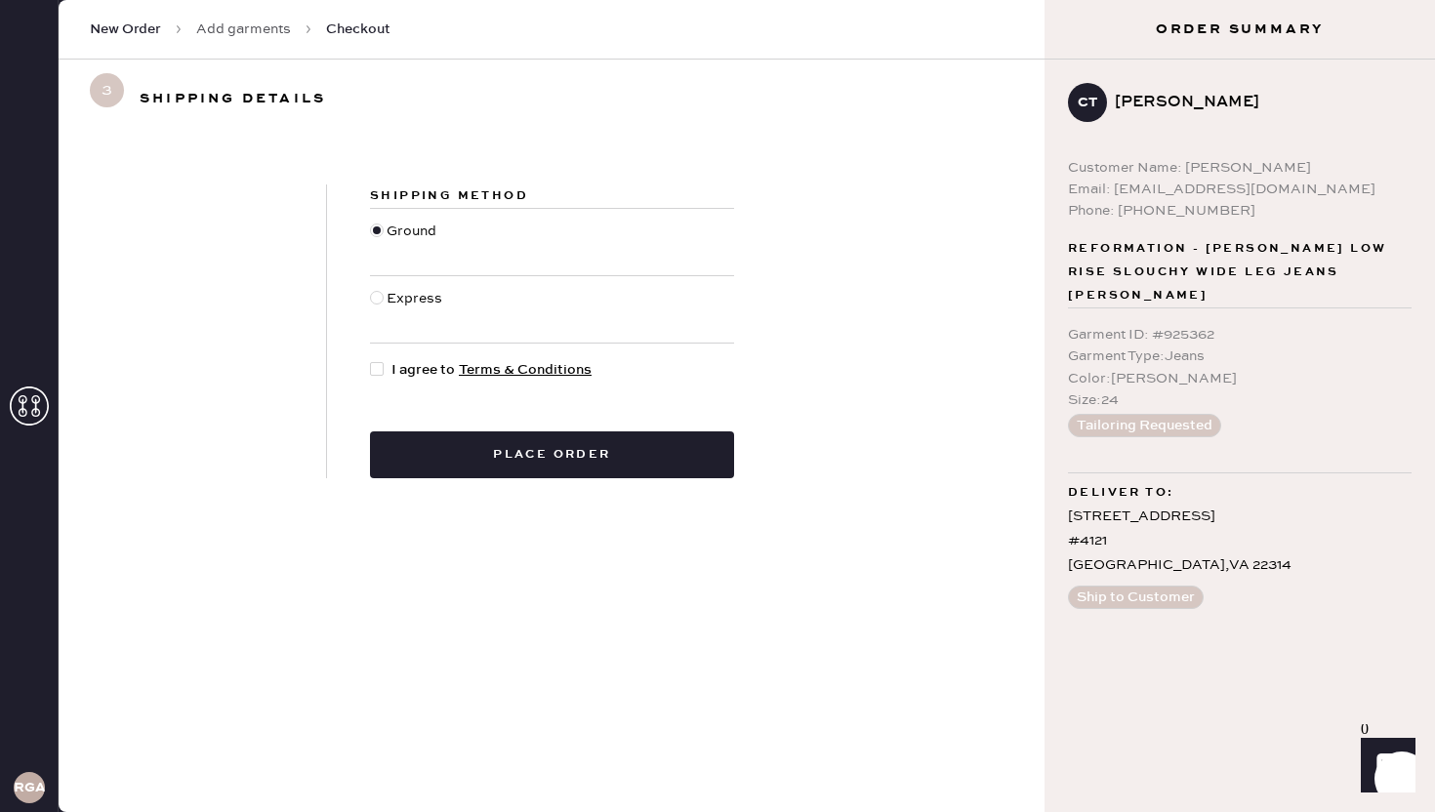
click at [382, 366] on div at bounding box center [377, 369] width 14 height 14
click at [371, 360] on input "I agree to Terms & Conditions" at bounding box center [370, 359] width 1 height 1
checkbox input "true"
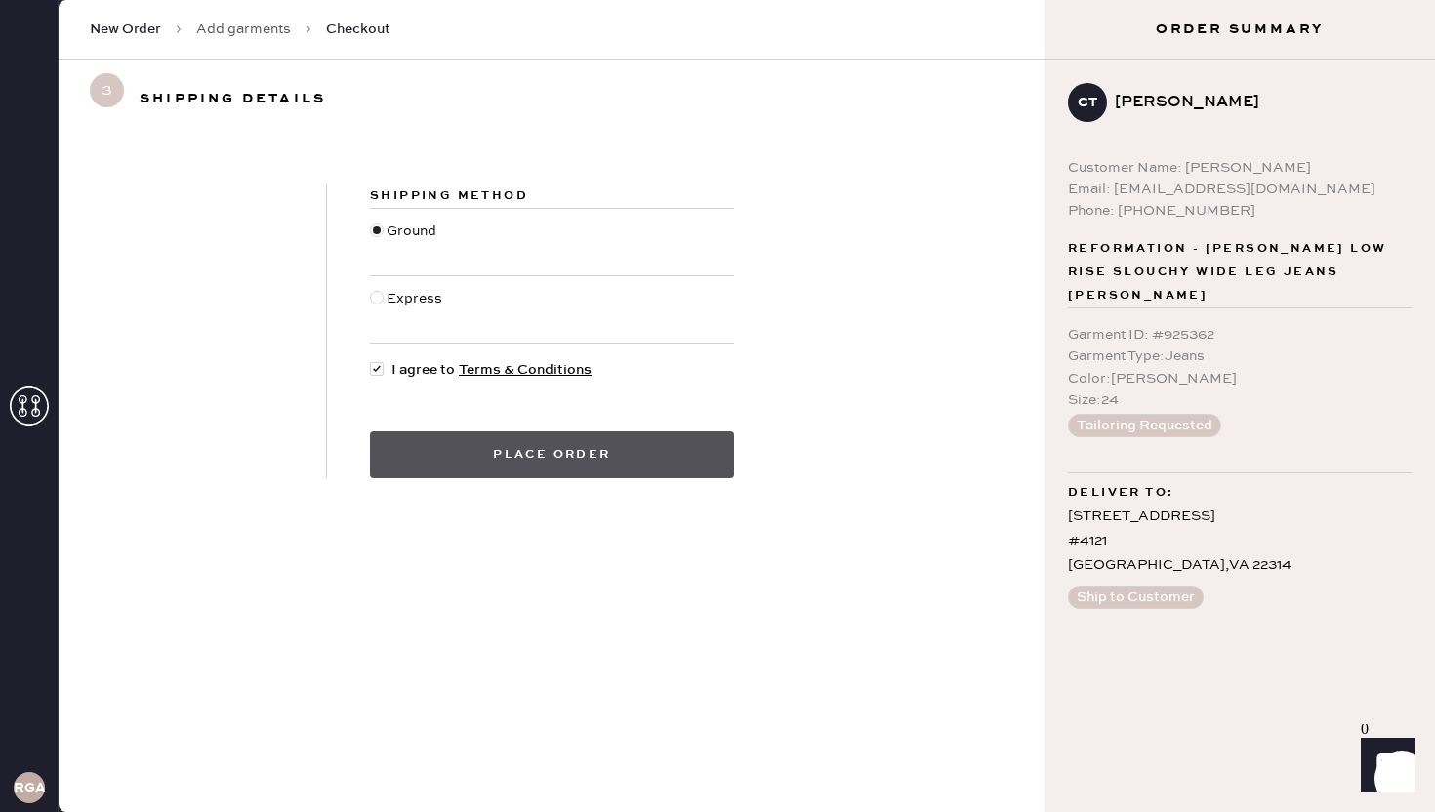
click at [511, 451] on button "Place order" at bounding box center [552, 454] width 364 height 47
